Goal: Information Seeking & Learning: Understand process/instructions

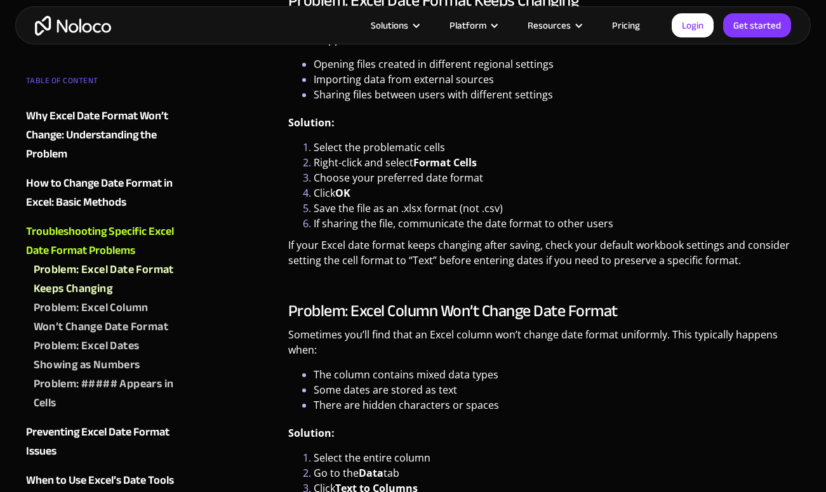
scroll to position [1940, 0]
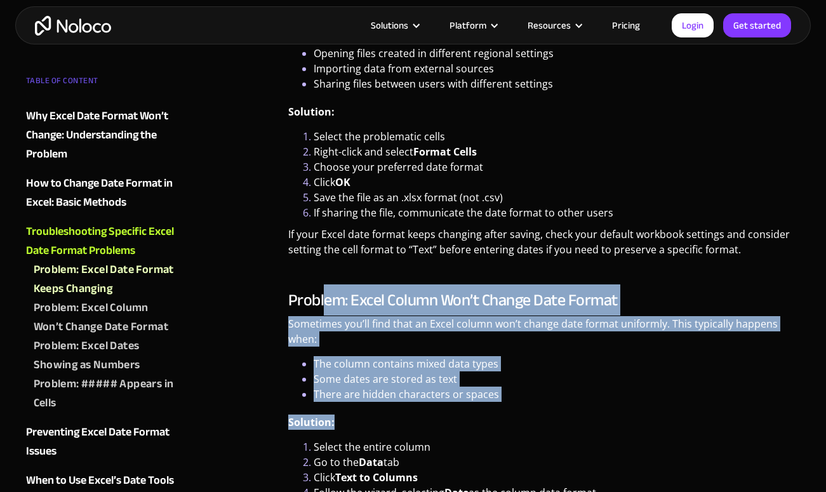
drag, startPoint x: 324, startPoint y: 301, endPoint x: 336, endPoint y: 423, distance: 122.5
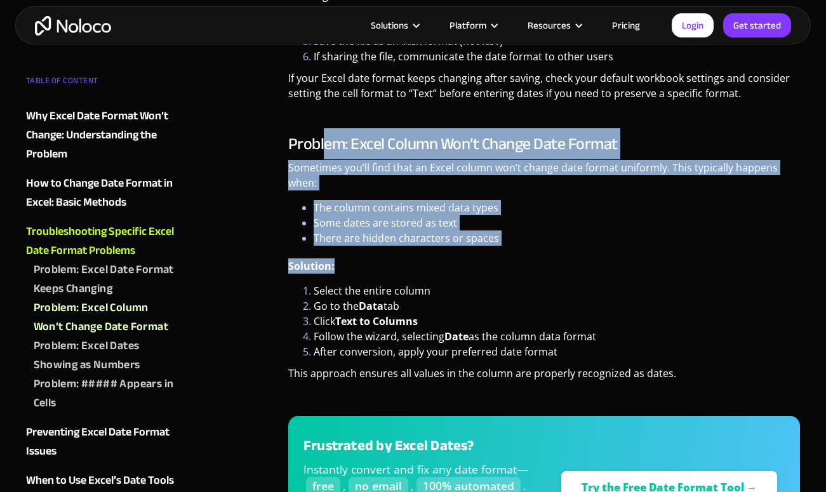
scroll to position [2100, 0]
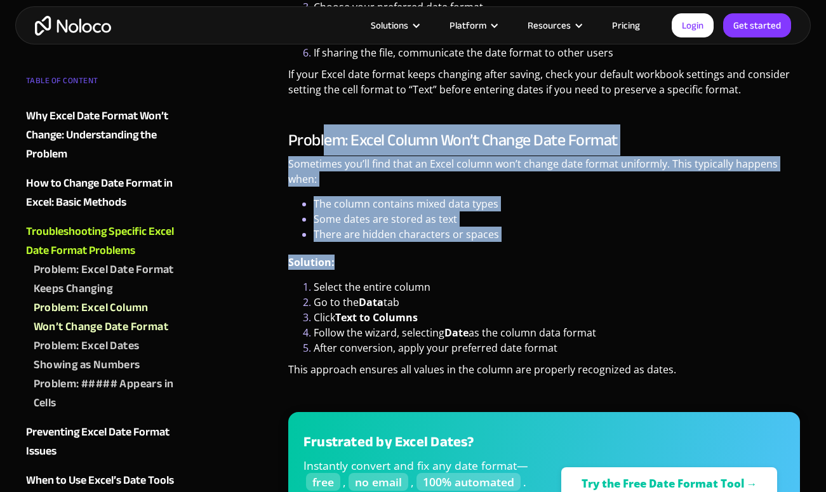
click at [361, 345] on li "After conversion, apply your preferred date format" at bounding box center [557, 347] width 487 height 15
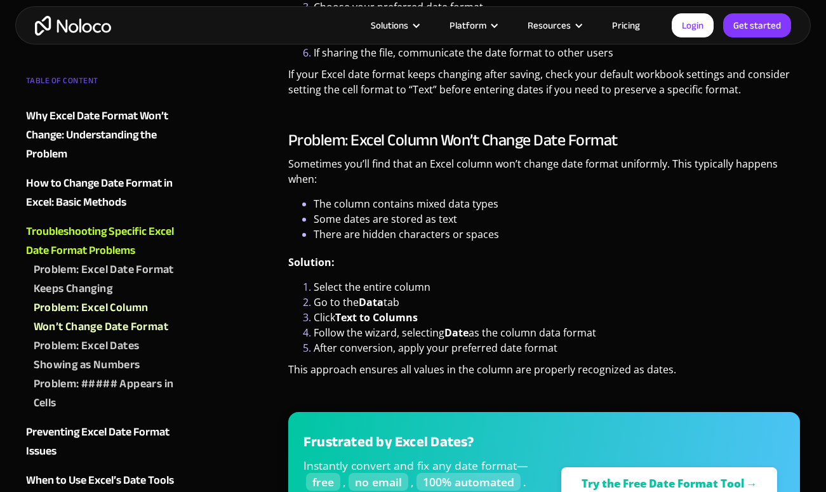
click at [357, 298] on li "Go to the Data tab" at bounding box center [557, 302] width 487 height 15
click at [347, 325] on li "Follow the wizard, selecting Date as the column data format" at bounding box center [557, 332] width 487 height 15
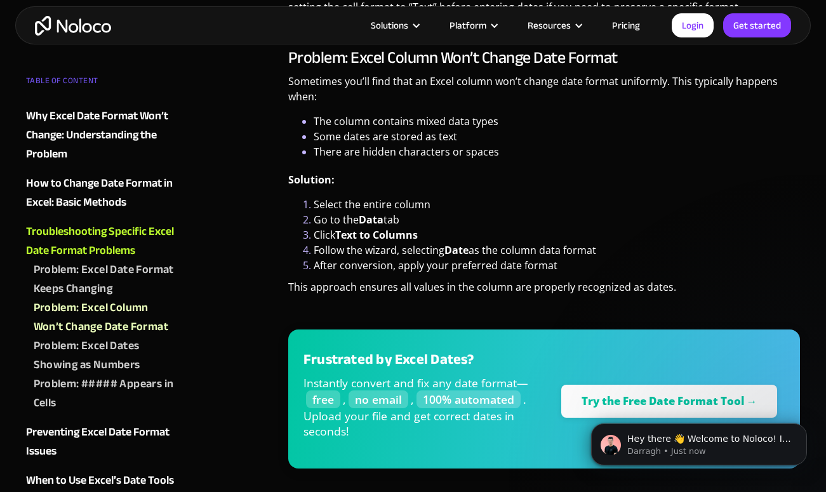
scroll to position [2185, 0]
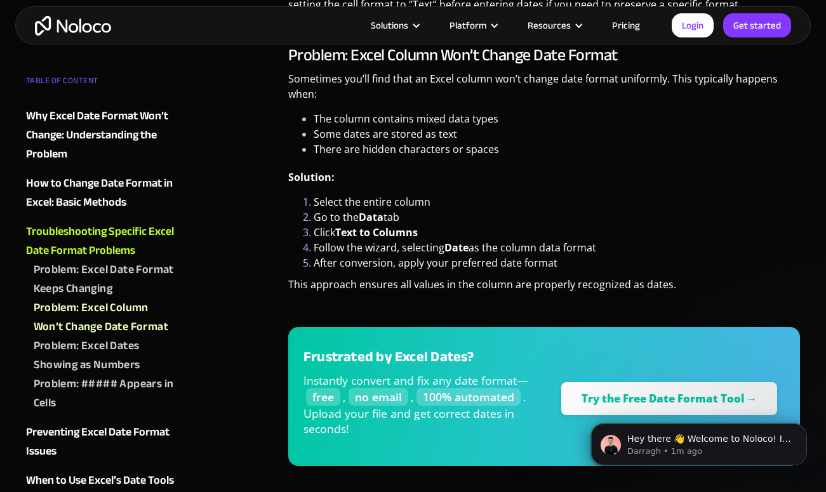
click at [334, 234] on li "Click Text to Columns" at bounding box center [557, 232] width 487 height 15
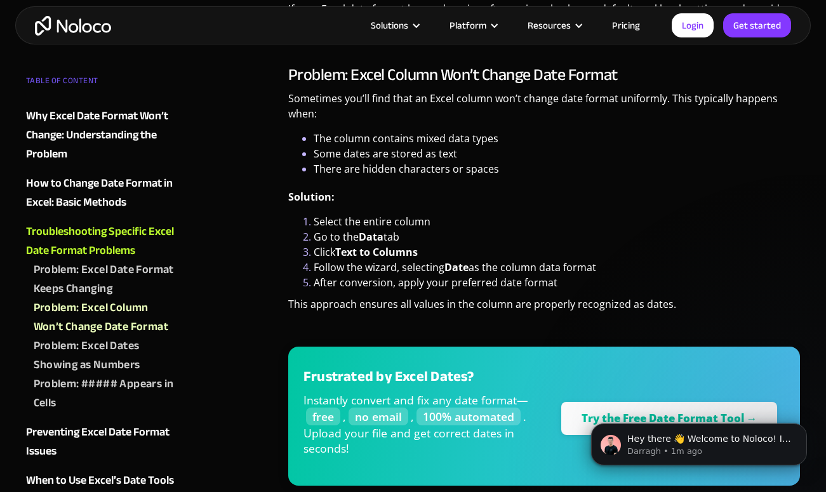
scroll to position [2166, 0]
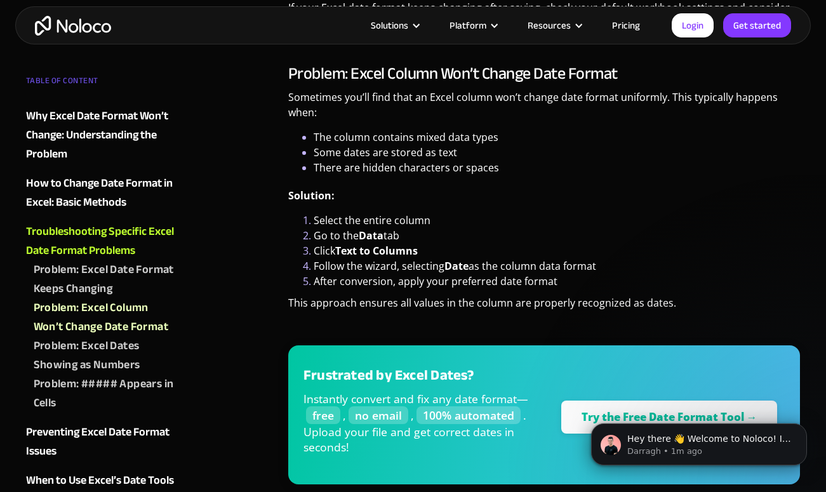
click at [334, 234] on li "Go to the Data tab" at bounding box center [557, 235] width 487 height 15
click at [337, 154] on li "Some dates are stored as text" at bounding box center [557, 152] width 487 height 15
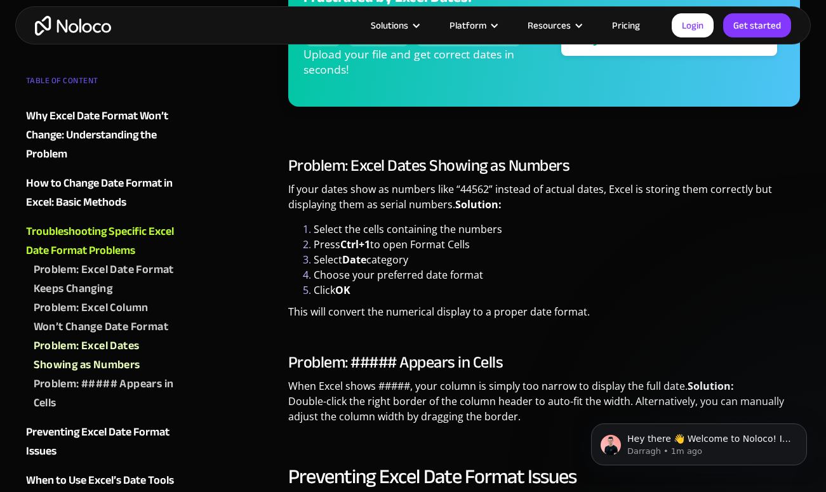
scroll to position [2545, 0]
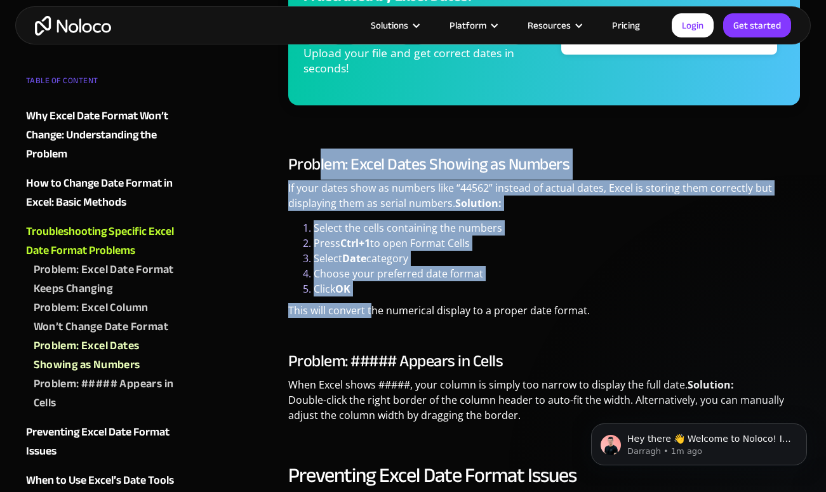
drag, startPoint x: 321, startPoint y: 157, endPoint x: 371, endPoint y: 316, distance: 167.1
click at [371, 316] on div "Problem: Excel Dates Showing as Numbers If your dates show as numbers like “445…" at bounding box center [544, 241] width 512 height 173
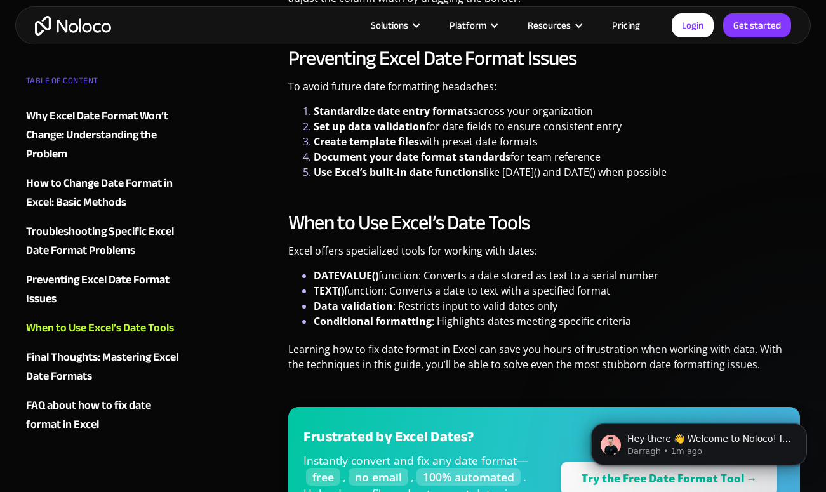
scroll to position [2964, 0]
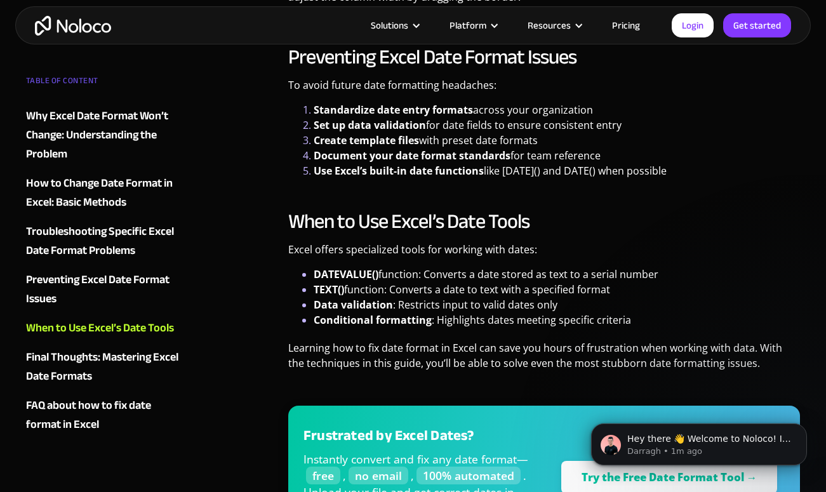
click at [413, 138] on strong "Create template files" at bounding box center [366, 140] width 105 height 14
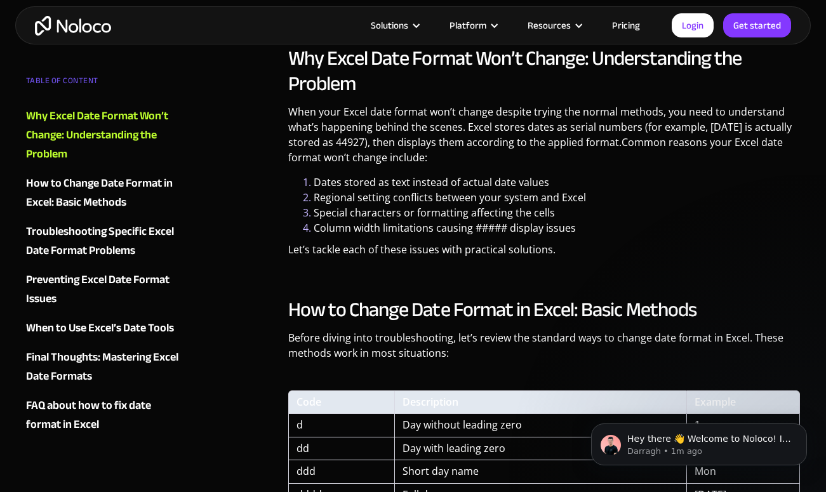
scroll to position [879, 0]
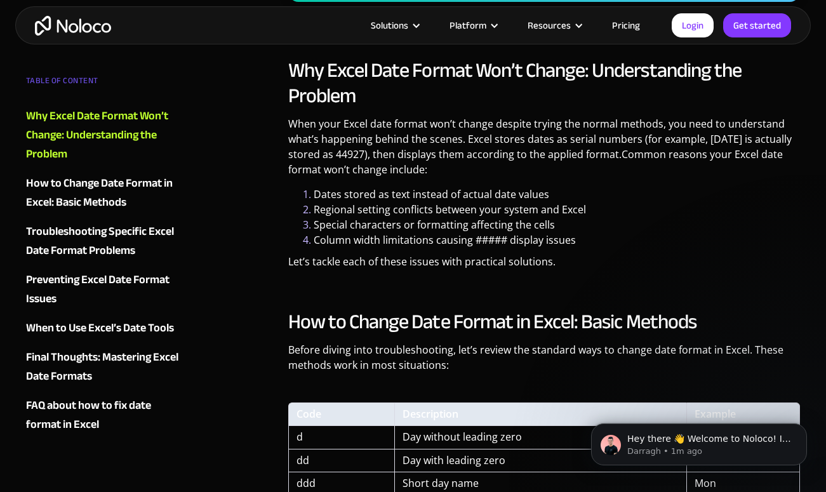
click at [341, 327] on h2 "How to Change Date Format in Excel: Basic Methods" at bounding box center [544, 321] width 512 height 25
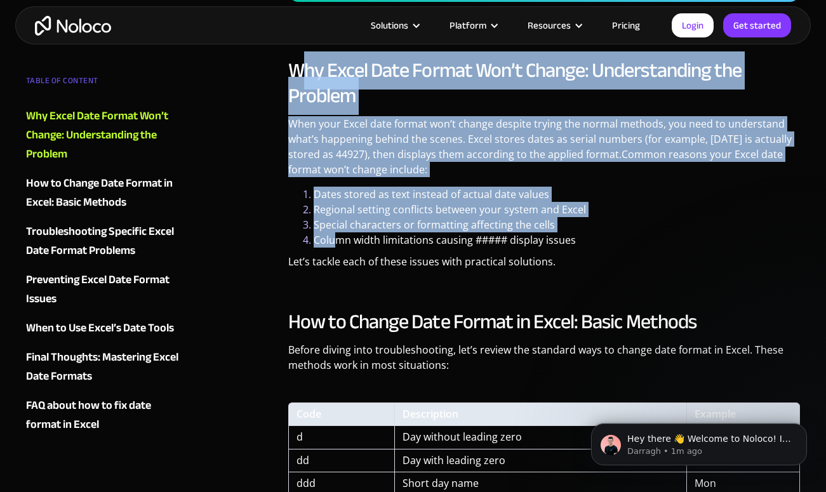
drag, startPoint x: 302, startPoint y: 70, endPoint x: 334, endPoint y: 240, distance: 173.1
click at [335, 240] on div "Why Excel Date Format Won’t Change: Understanding the Problem When your Excel d…" at bounding box center [544, 168] width 512 height 221
click at [334, 240] on li "Column width limitations causing ##### display issues" at bounding box center [557, 239] width 487 height 15
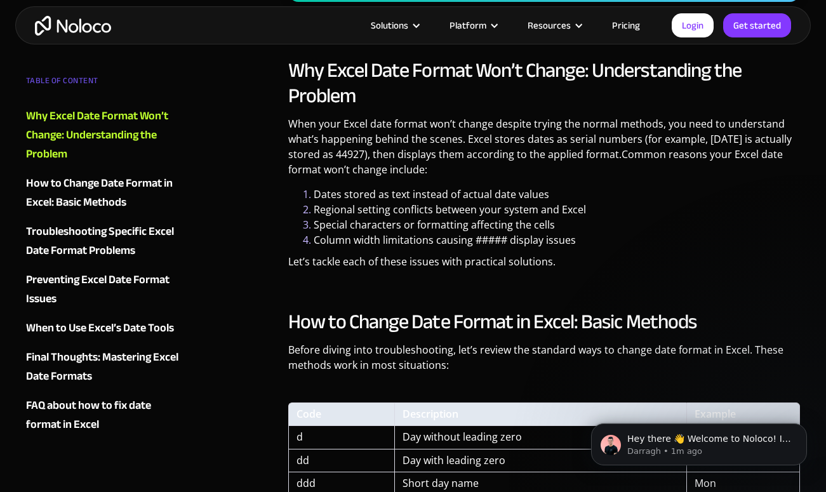
click at [319, 194] on li "Dates stored as text instead of actual date values" at bounding box center [557, 194] width 487 height 15
click at [316, 226] on li "Special characters or formatting affecting the cells" at bounding box center [557, 224] width 487 height 15
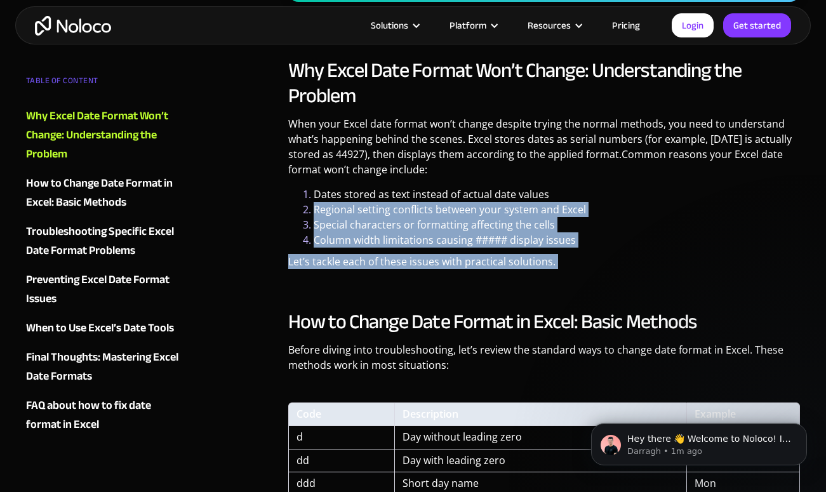
drag, startPoint x: 314, startPoint y: 204, endPoint x: 322, endPoint y: 288, distance: 83.6
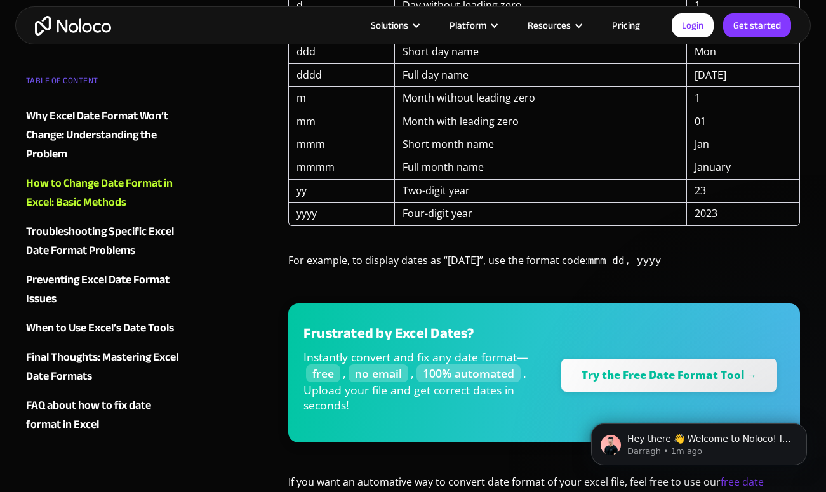
scroll to position [1312, 0]
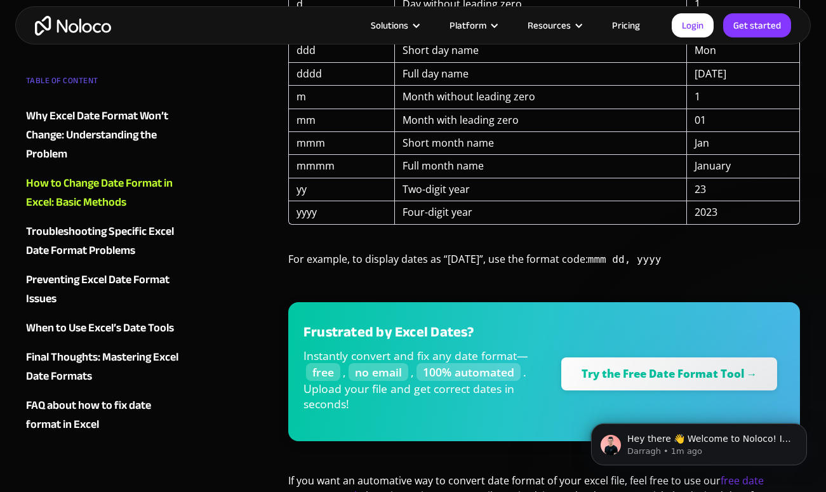
click at [339, 249] on div "How to Change Date Format in Excel: Basic Methods Before diving into troublesho…" at bounding box center [544, 202] width 512 height 652
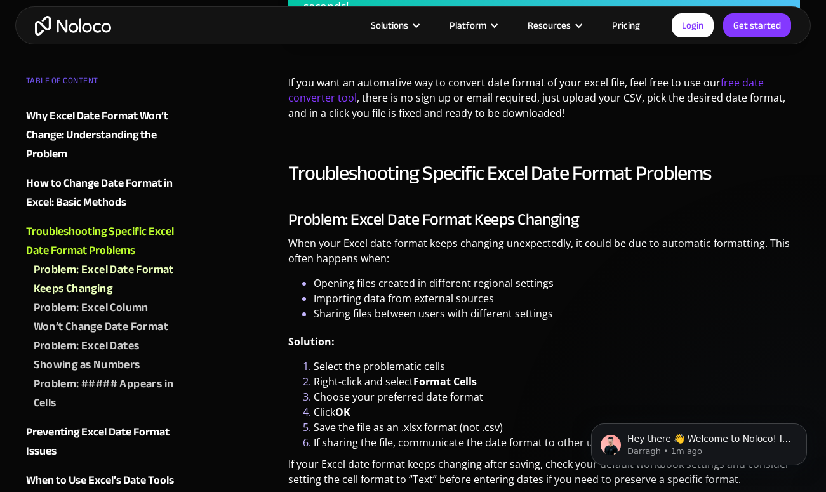
scroll to position [1715, 0]
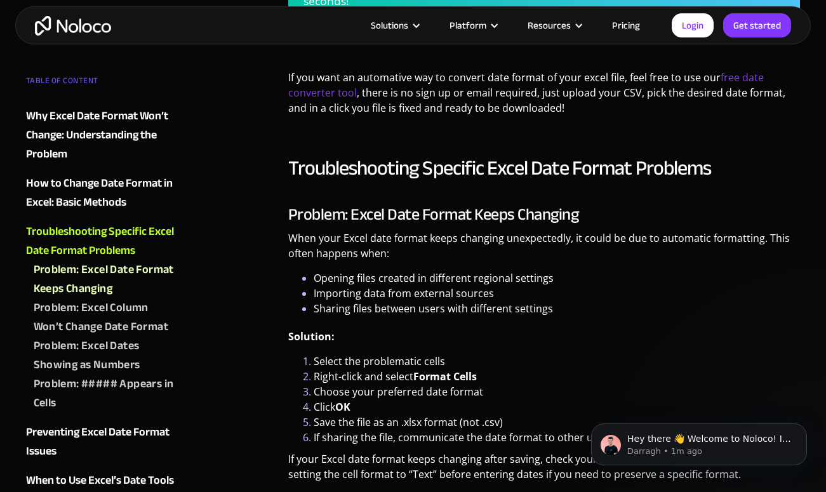
click at [345, 261] on p "When your Excel date format keeps changing unexpectedly, it could be due to aut…" at bounding box center [544, 250] width 512 height 40
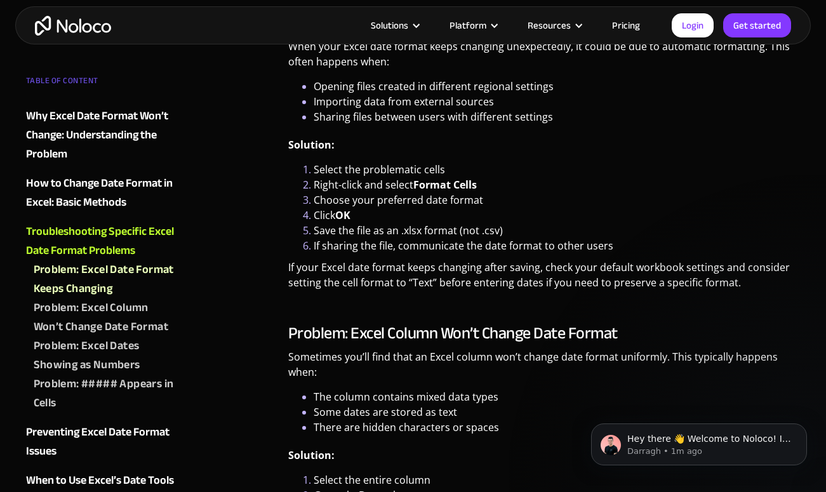
scroll to position [1905, 0]
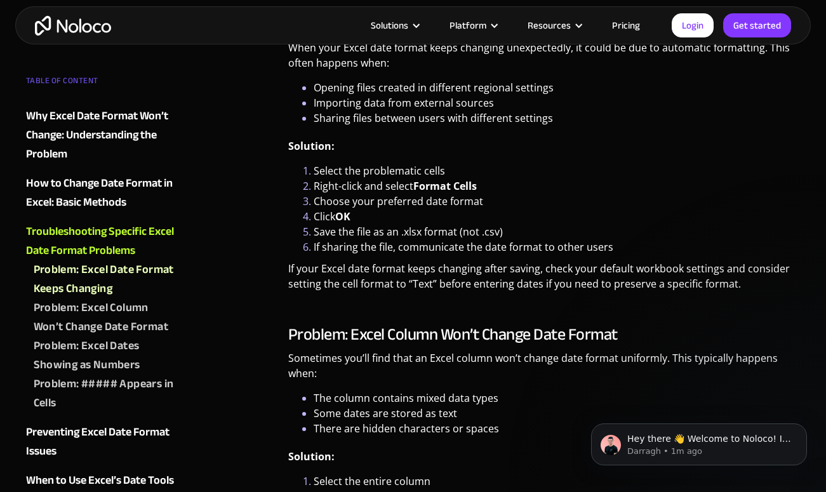
click at [356, 203] on li "Choose your preferred date format" at bounding box center [557, 201] width 487 height 15
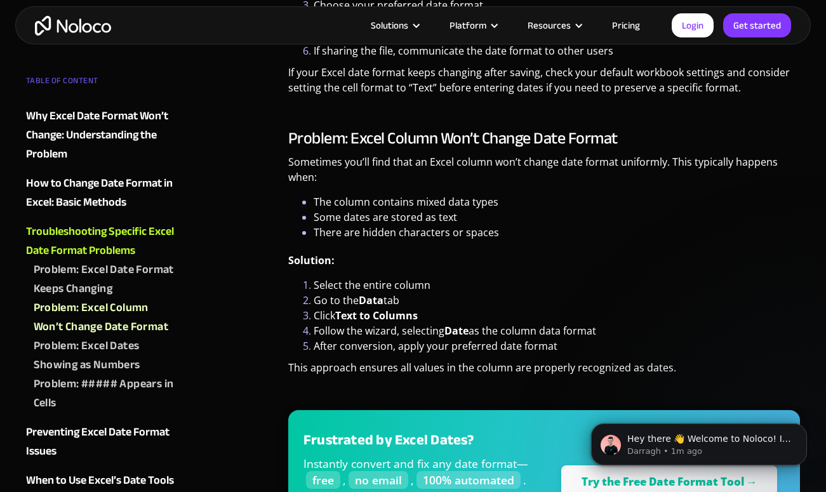
scroll to position [2099, 0]
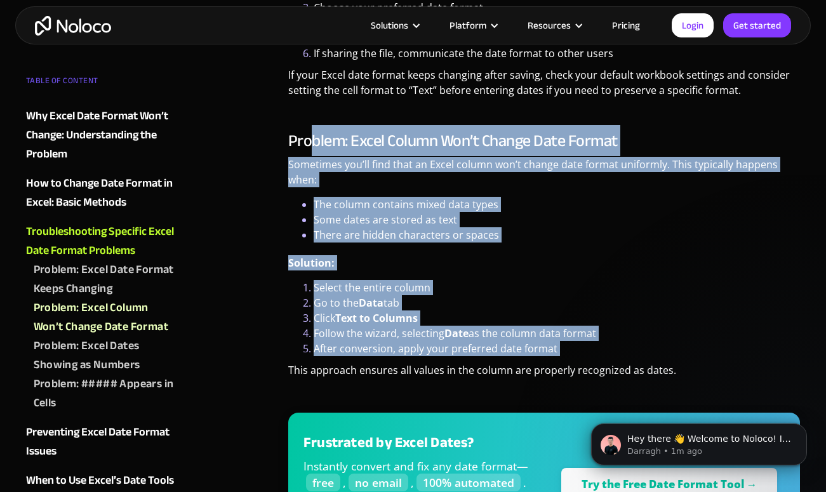
drag, startPoint x: 315, startPoint y: 143, endPoint x: 371, endPoint y: 358, distance: 221.7
click at [373, 358] on div "Problem: Excel Column Won’t Change Date Format Sometimes you’ll find that an Ex…" at bounding box center [544, 354] width 512 height 446
click at [371, 358] on div "Problem: Excel Column Won’t Change Date Format Sometimes you’ll find that an Ex…" at bounding box center [544, 354] width 512 height 446
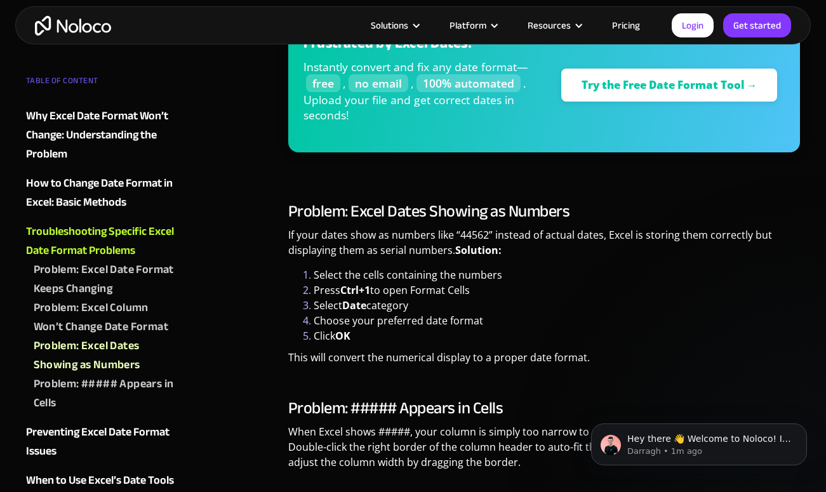
scroll to position [2510, 0]
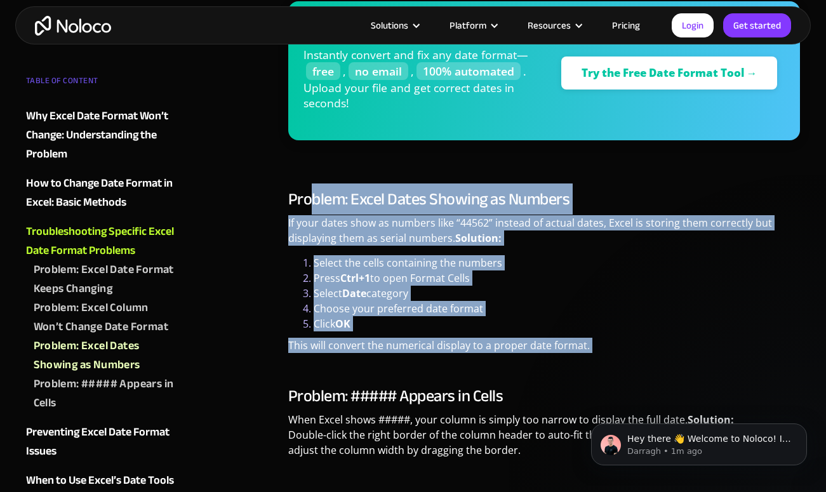
drag, startPoint x: 308, startPoint y: 202, endPoint x: 357, endPoint y: 383, distance: 187.6
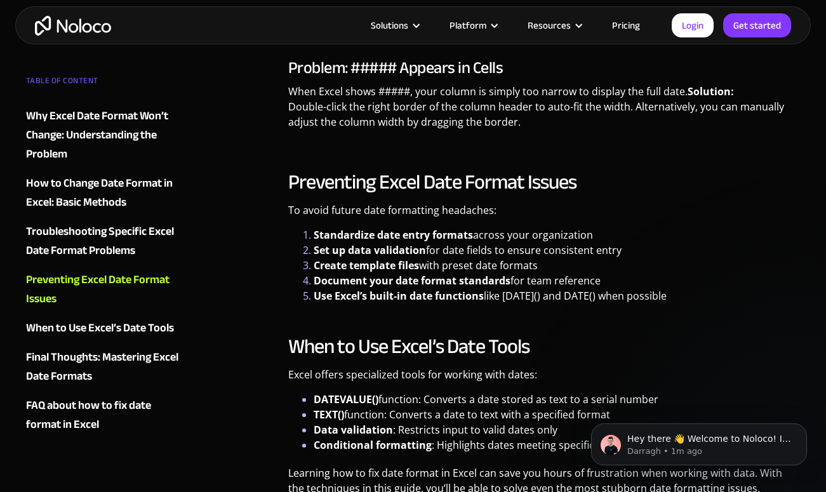
scroll to position [2846, 0]
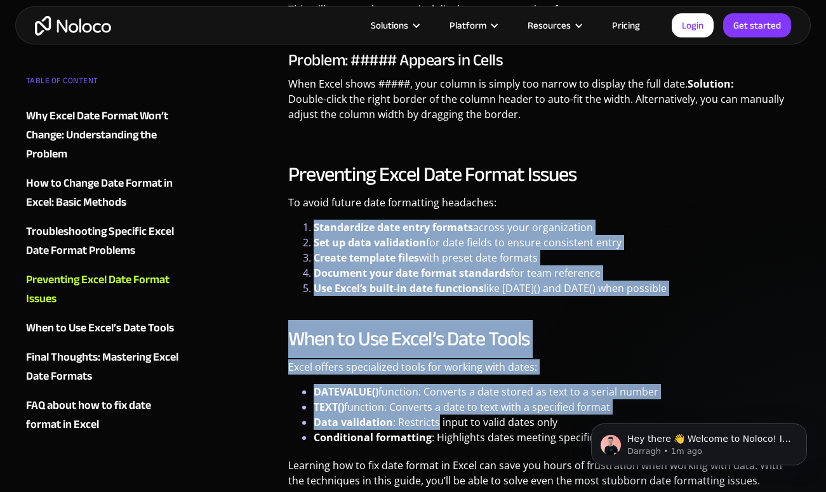
drag, startPoint x: 312, startPoint y: 222, endPoint x: 423, endPoint y: 422, distance: 228.2
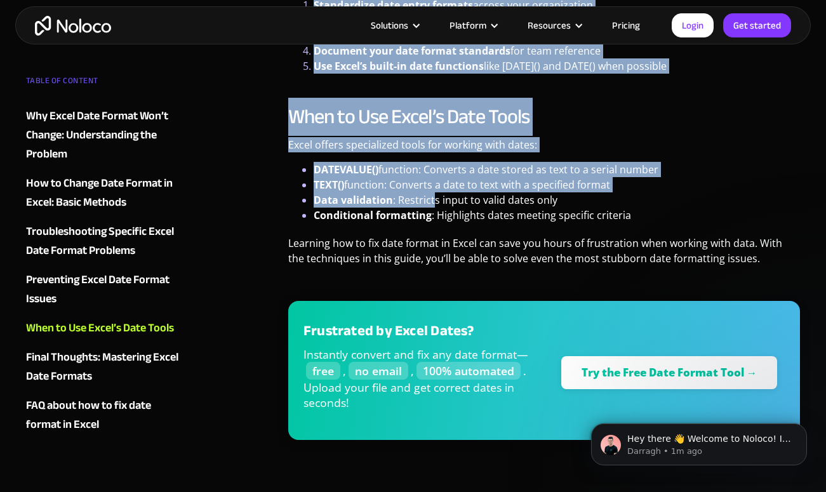
scroll to position [3084, 0]
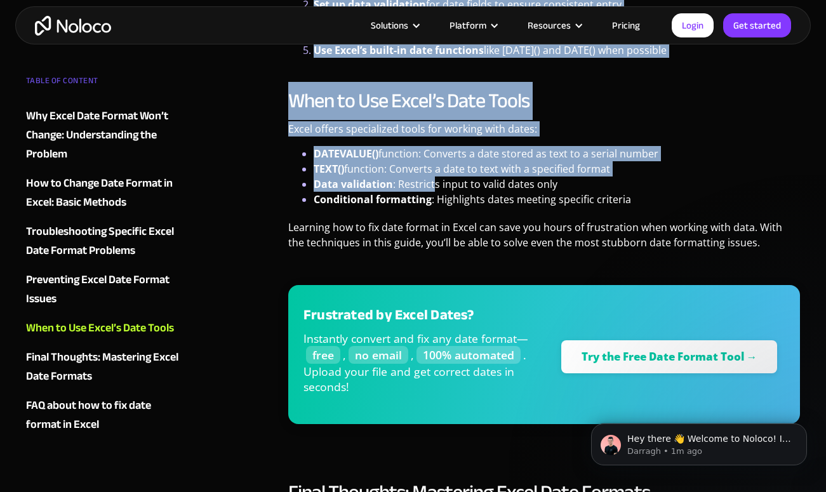
click at [350, 187] on strong "Data validation" at bounding box center [353, 184] width 79 height 14
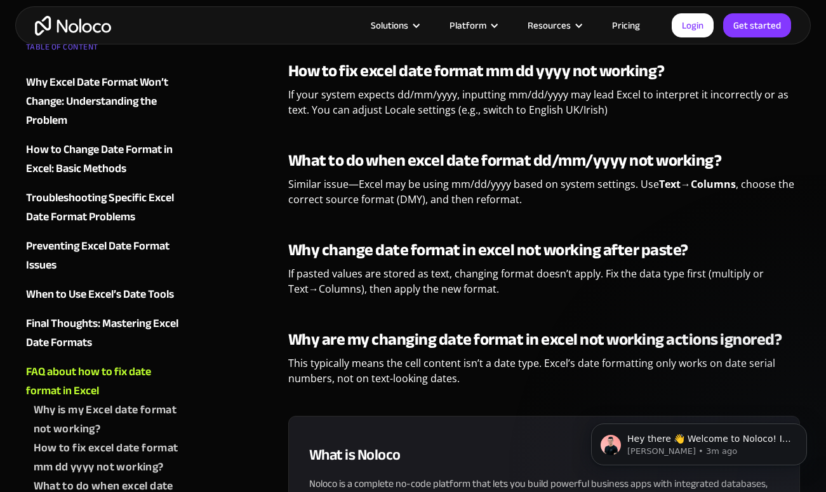
scroll to position [3901, 0]
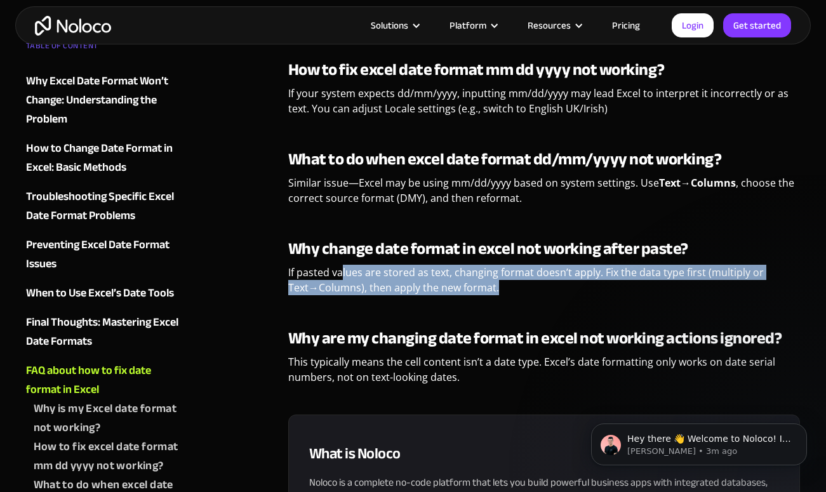
drag, startPoint x: 340, startPoint y: 267, endPoint x: 484, endPoint y: 296, distance: 147.1
click at [484, 296] on p "If pasted values are stored as text, changing format doesn’t apply. Fix the dat…" at bounding box center [544, 285] width 512 height 40
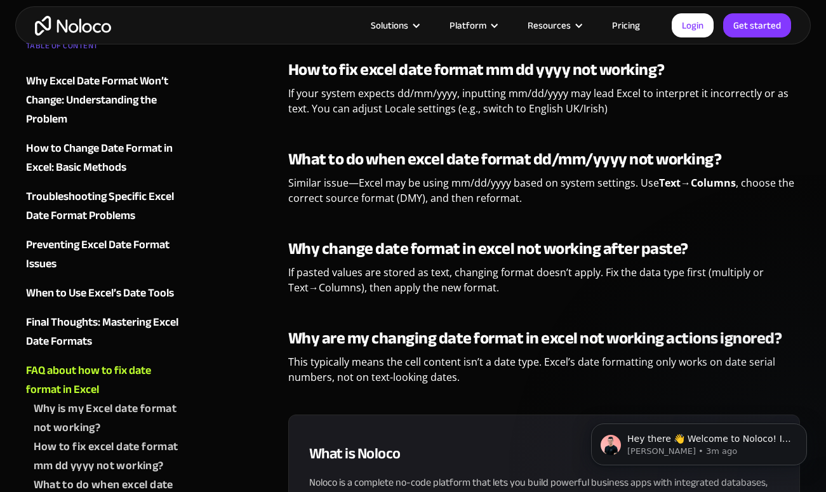
click at [538, 286] on p "If pasted values are stored as text, changing format doesn’t apply. Fix the dat…" at bounding box center [544, 285] width 512 height 40
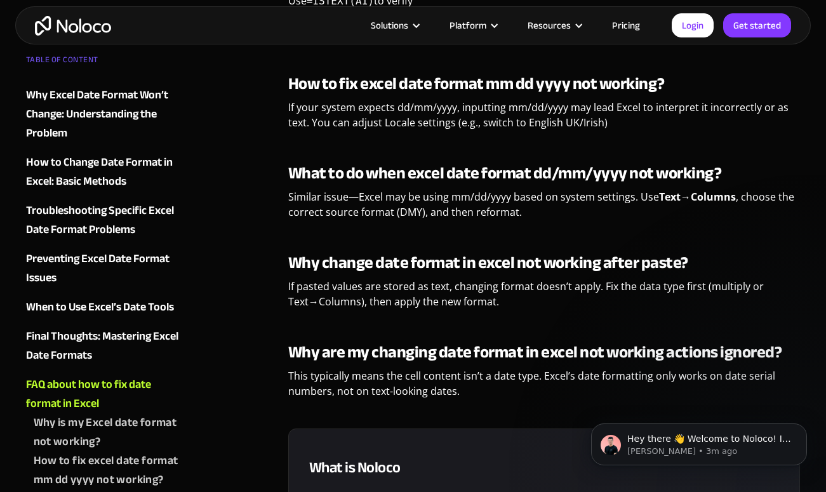
scroll to position [3880, 0]
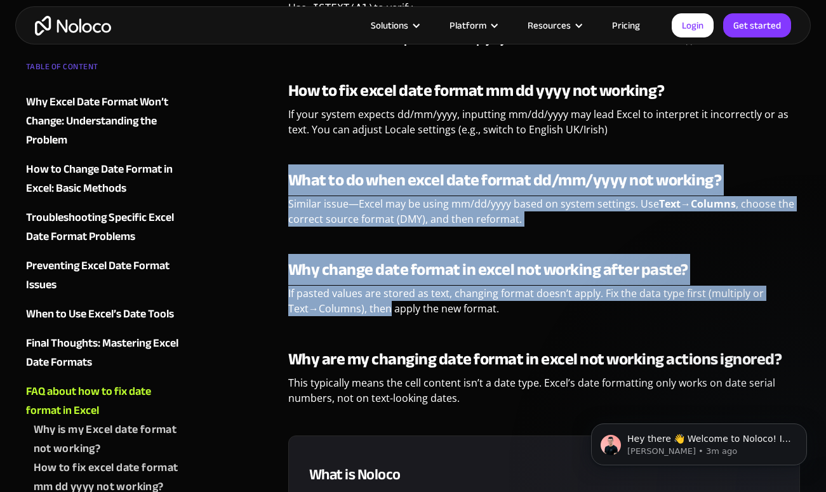
drag, startPoint x: 291, startPoint y: 175, endPoint x: 389, endPoint y: 302, distance: 160.3
click at [389, 302] on div "FAQ about how to fix date format in Excel Why is my Excel date format not worki…" at bounding box center [544, 162] width 512 height 505
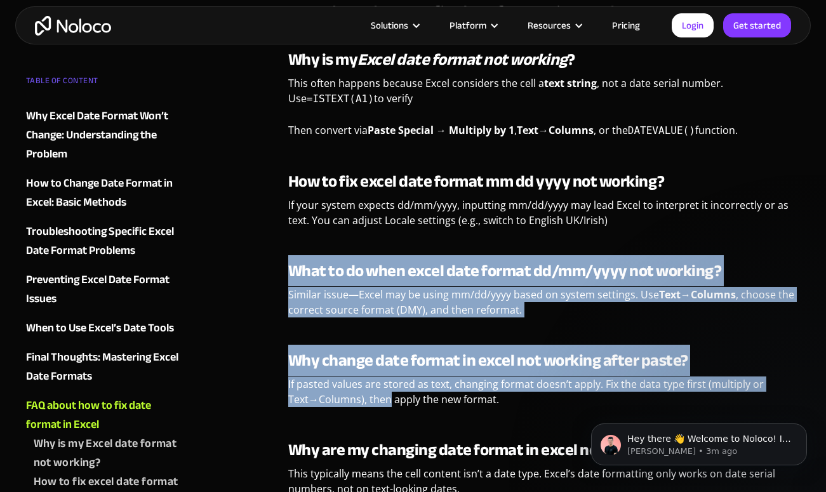
scroll to position [3777, 0]
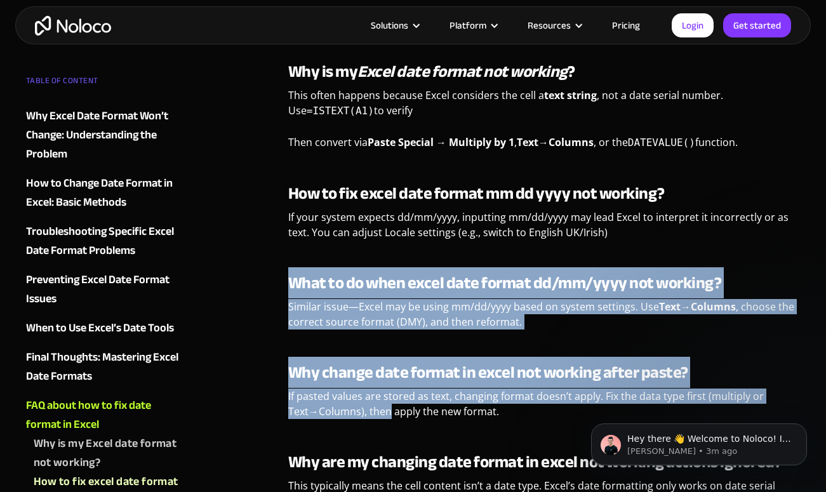
click at [389, 299] on p "Similar issue—Excel may be using mm/dd/yyyy based on system settings. Use Text→…" at bounding box center [544, 319] width 512 height 40
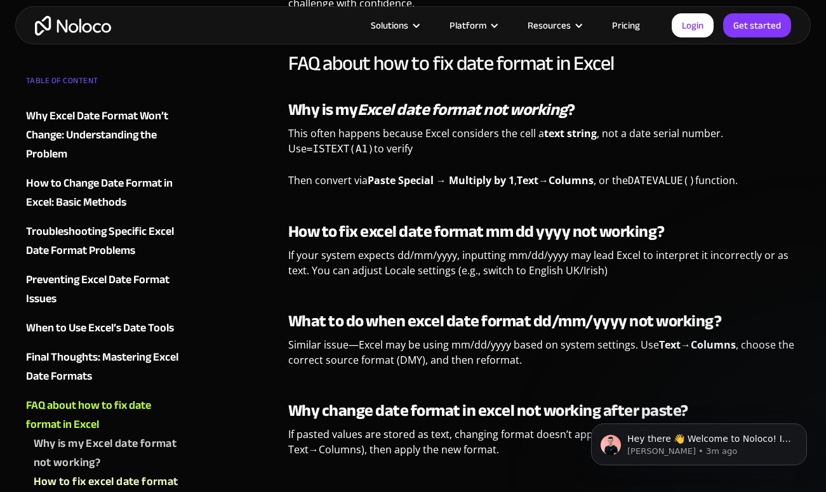
scroll to position [3715, 0]
